Goal: Check status: Check status

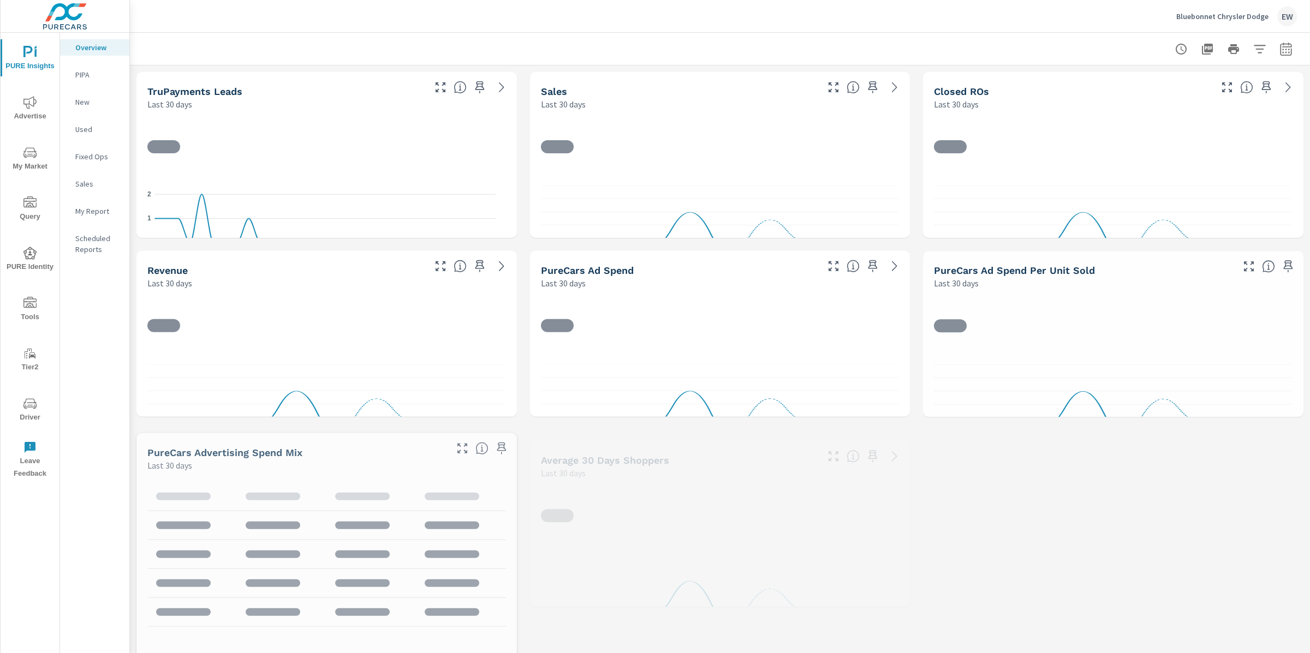
click at [27, 406] on icon "nav menu" at bounding box center [29, 404] width 13 height 10
